Goal: Information Seeking & Learning: Learn about a topic

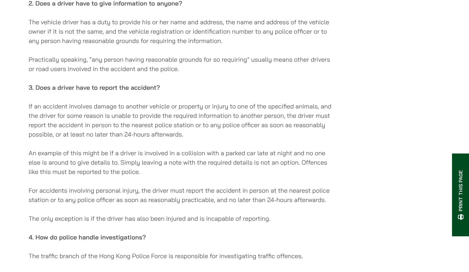
scroll to position [837, 0]
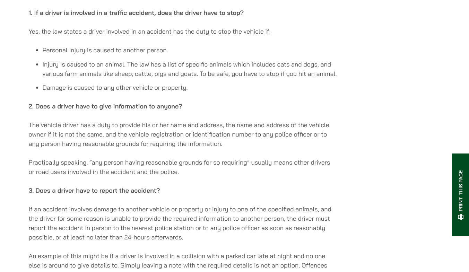
click at [223, 111] on p "2. Does a driver have to give information to anyone?" at bounding box center [183, 105] width 309 height 9
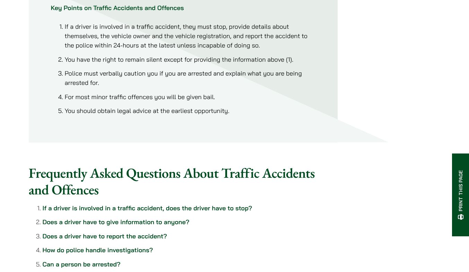
scroll to position [326, 0]
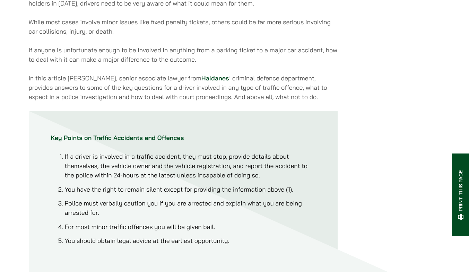
click at [220, 93] on p "In this article [PERSON_NAME], senior associate lawyer from [PERSON_NAME] ’ cri…" at bounding box center [183, 87] width 309 height 28
click at [229, 99] on p "In this article [PERSON_NAME], senior associate lawyer from [PERSON_NAME] ’ cri…" at bounding box center [183, 87] width 309 height 28
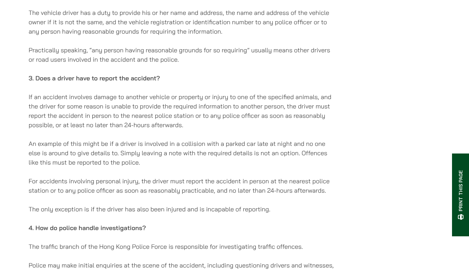
scroll to position [949, 0]
click at [221, 99] on p "If an accident involves damage to another vehicle or property or injury to one …" at bounding box center [183, 110] width 309 height 37
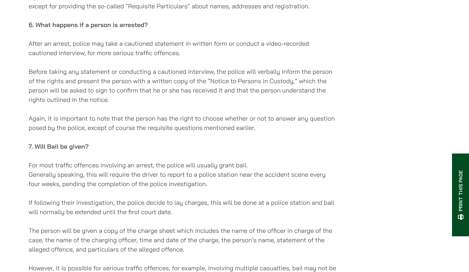
scroll to position [1443, 0]
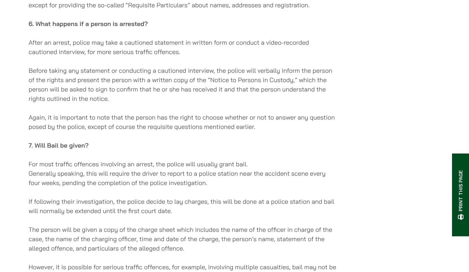
click at [221, 99] on p "Before taking any statement or conducting a cautioned interview, the police wil…" at bounding box center [183, 84] width 309 height 37
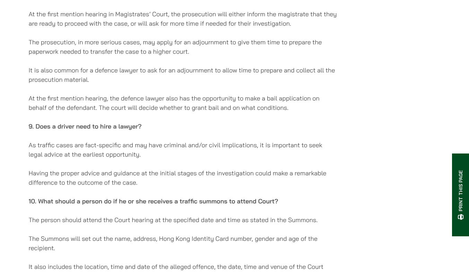
scroll to position [1772, 0]
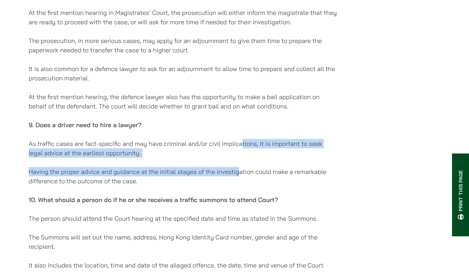
drag, startPoint x: 242, startPoint y: 141, endPoint x: 239, endPoint y: 175, distance: 34.0
click at [239, 175] on p "Having the proper advice and guidance at the initial stages of the investigatio…" at bounding box center [183, 176] width 309 height 19
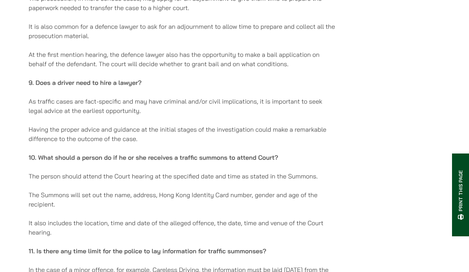
scroll to position [1841, 0]
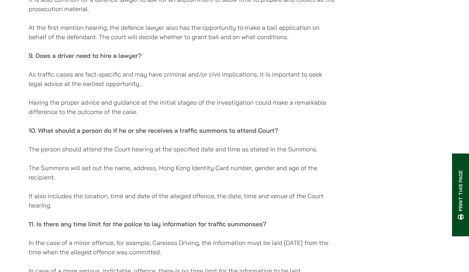
click at [239, 175] on p "The Summons will set out the name, address, Hong Kong Identity Card number, gen…" at bounding box center [183, 172] width 309 height 19
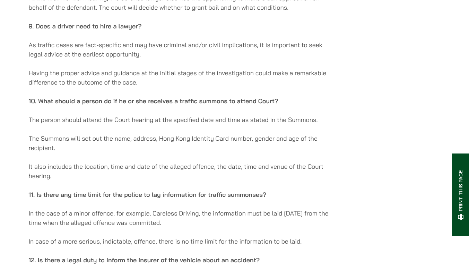
scroll to position [1875, 0]
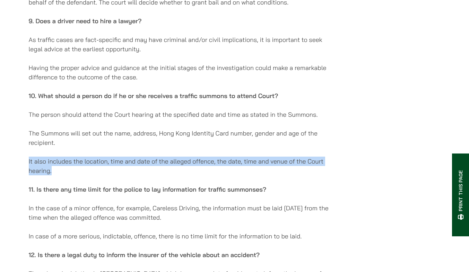
click at [241, 175] on p "It also includes the location, time and date of the alleged offence, the date, …" at bounding box center [183, 166] width 309 height 19
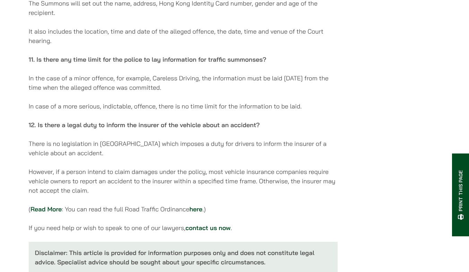
click at [241, 175] on p "However, if a person intend to claim damages under the policy, most vehicle ins…" at bounding box center [183, 181] width 309 height 28
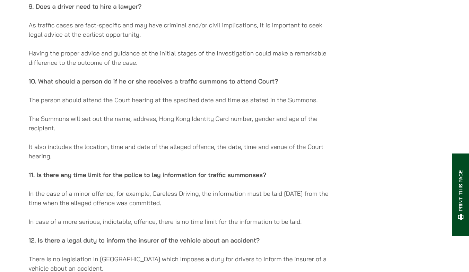
scroll to position [1884, 0]
